Goal: Task Accomplishment & Management: Manage account settings

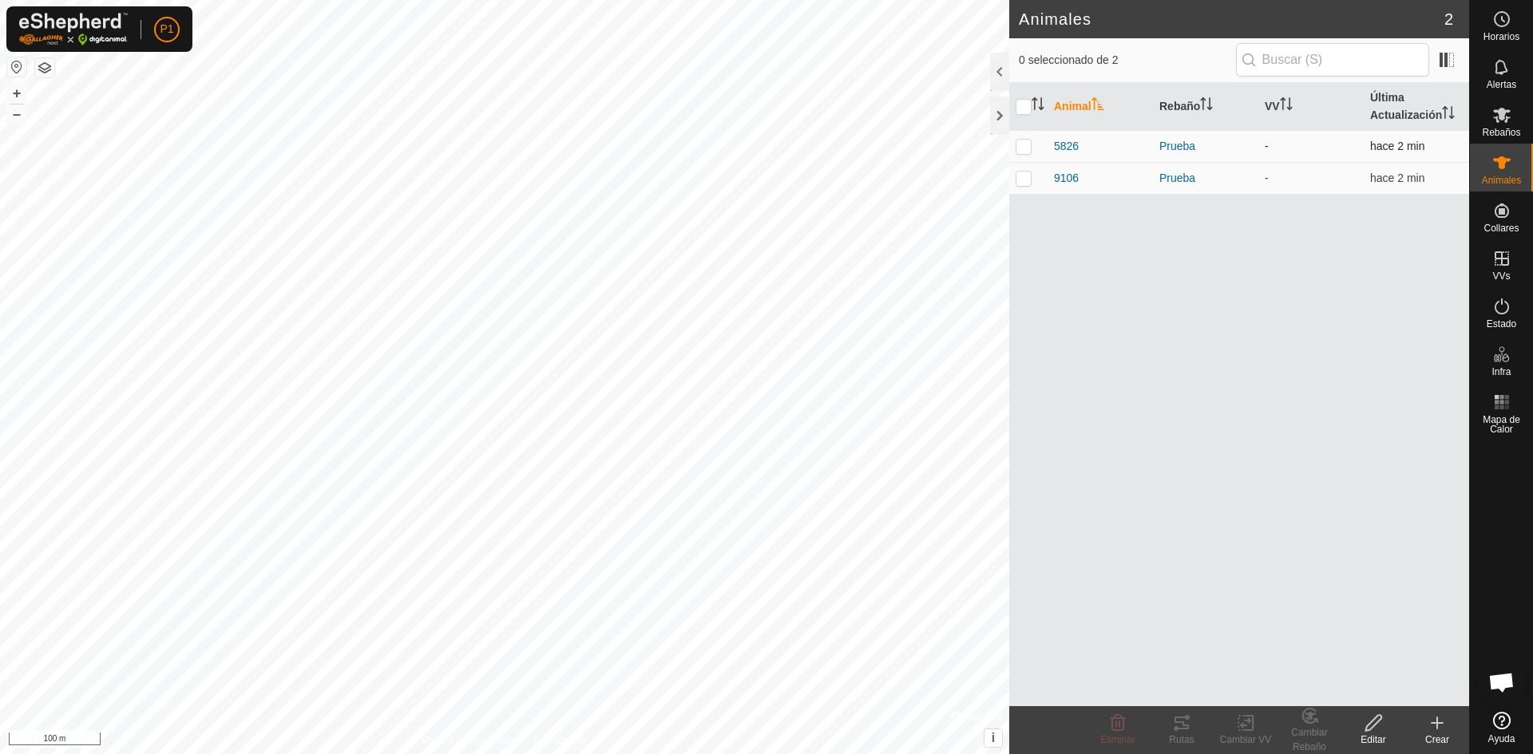
drag, startPoint x: 1018, startPoint y: 141, endPoint x: 1025, endPoint y: 152, distance: 12.6
click at [1018, 144] on p-checkbox at bounding box center [1024, 146] width 16 height 13
checkbox input "true"
click at [1020, 174] on p-checkbox at bounding box center [1024, 178] width 16 height 13
checkbox input "true"
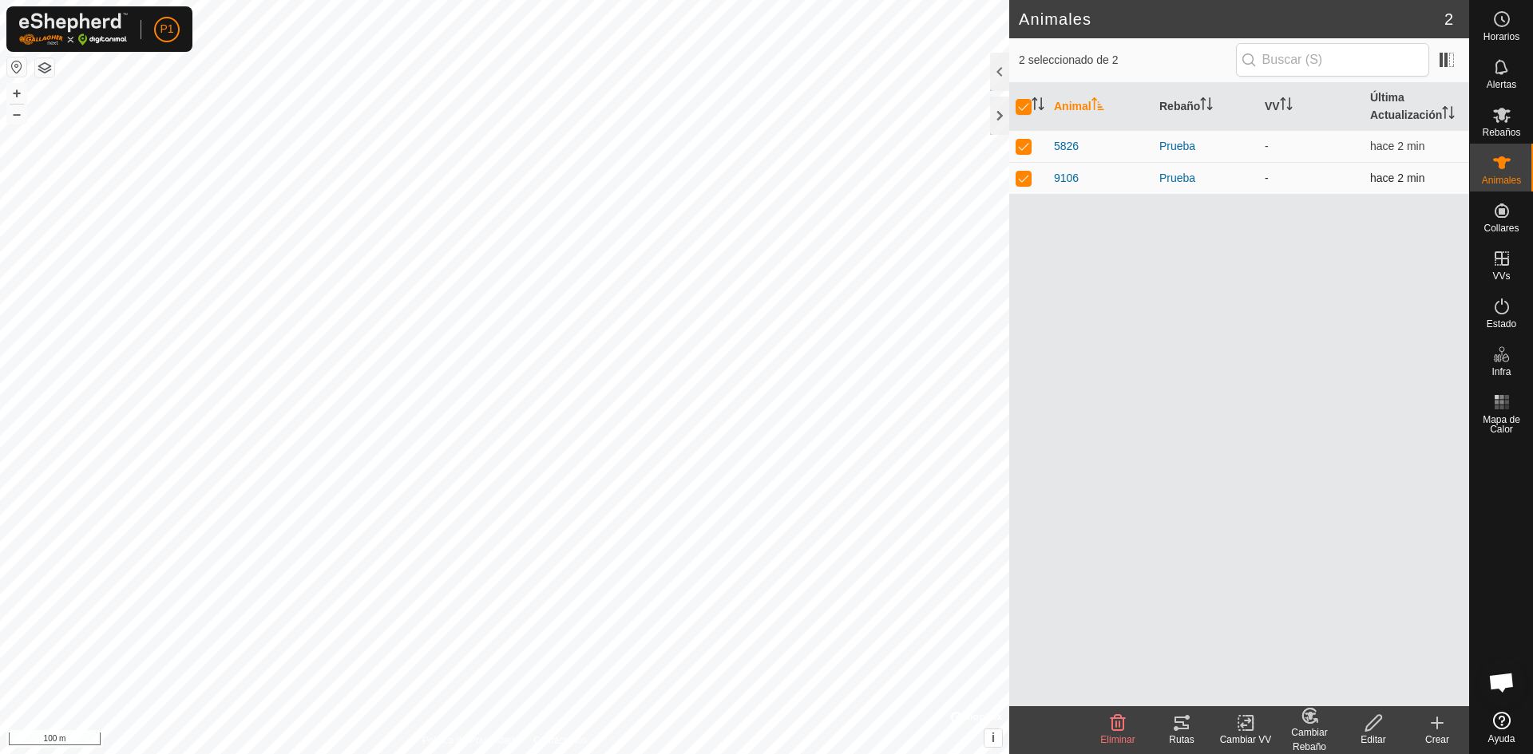
checkbox input "true"
click at [1205, 727] on tracks-svg-icon at bounding box center [1182, 723] width 64 height 19
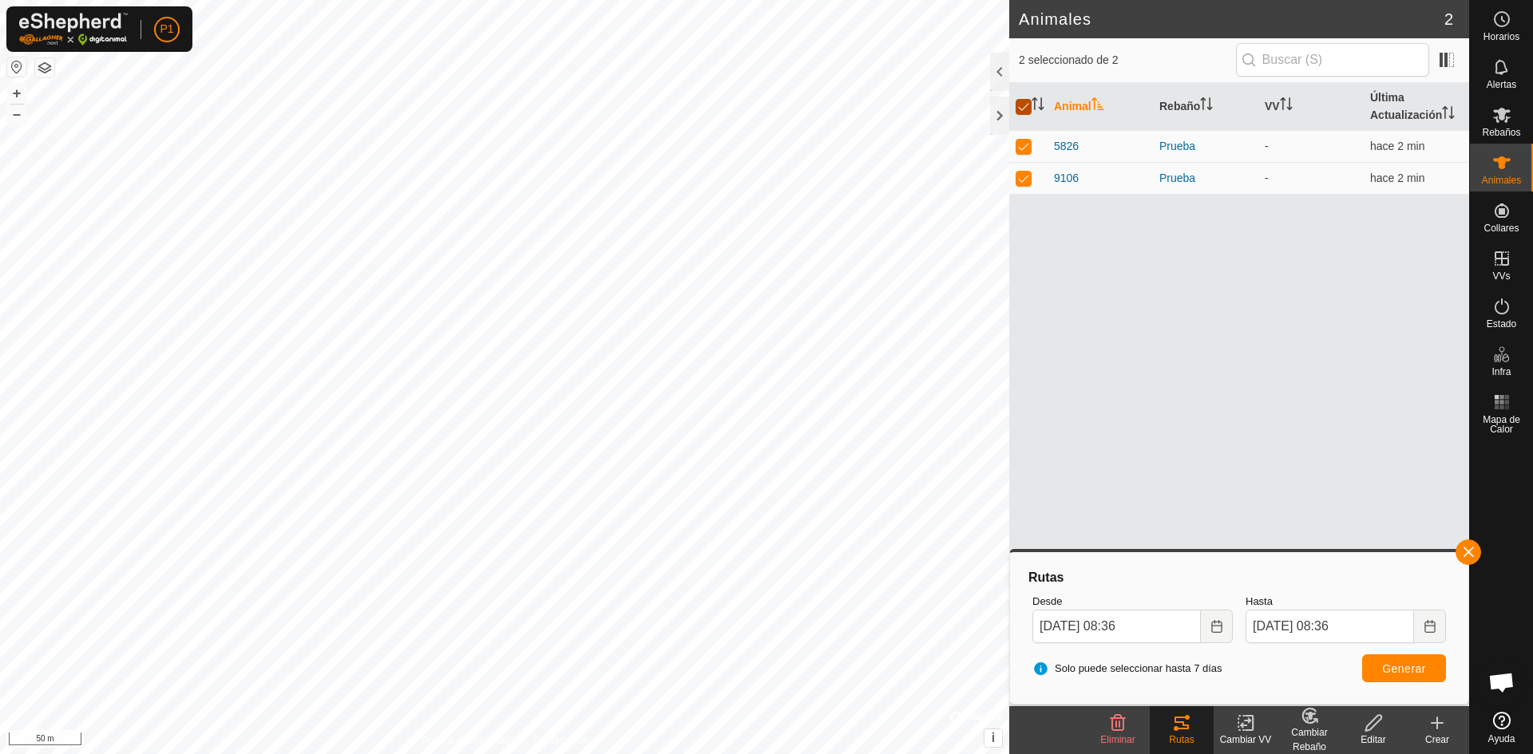
click at [1027, 105] on input "checkbox" at bounding box center [1024, 107] width 16 height 16
checkbox input "false"
click at [1000, 109] on div at bounding box center [999, 116] width 19 height 38
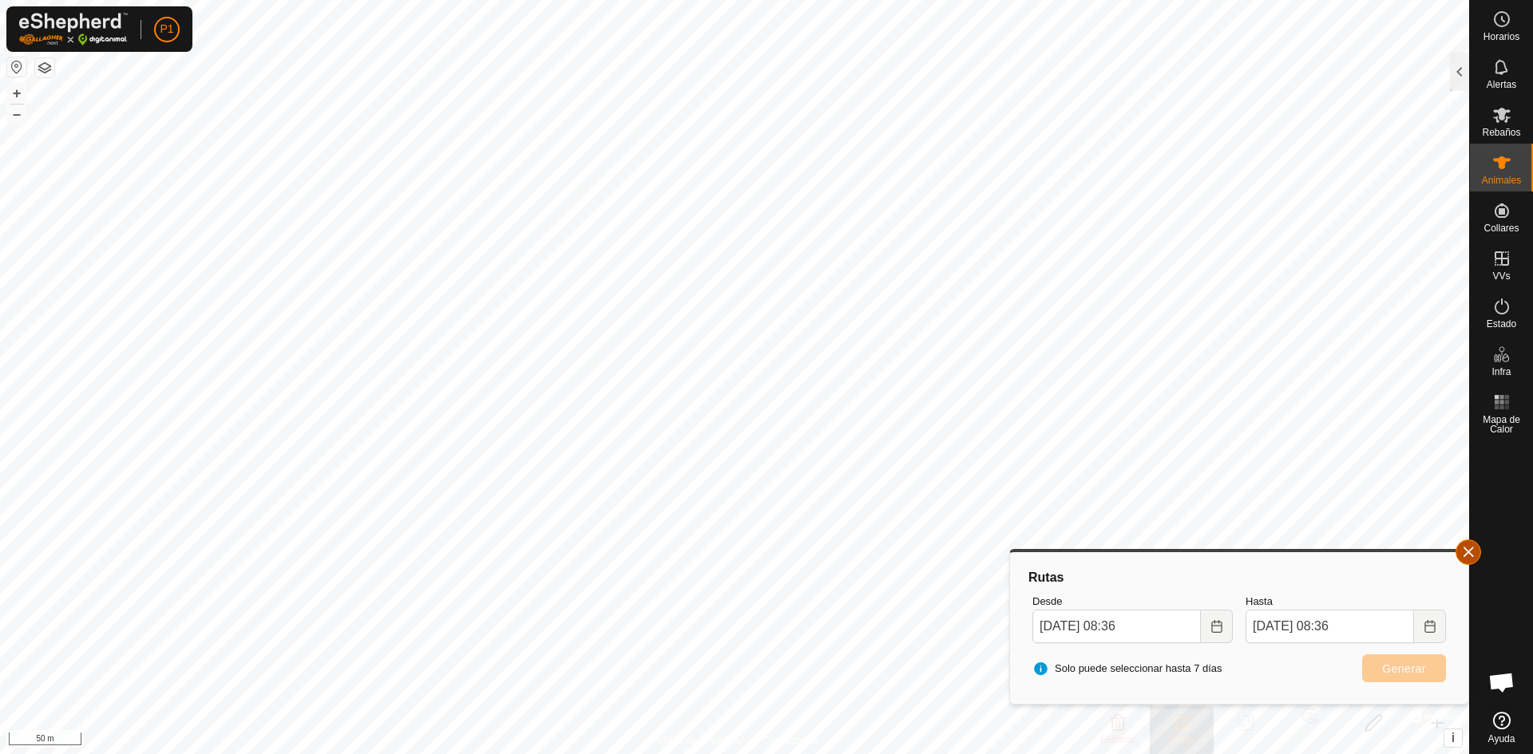
click at [1469, 551] on button "button" at bounding box center [1468, 553] width 26 height 26
